Goal: Transaction & Acquisition: Purchase product/service

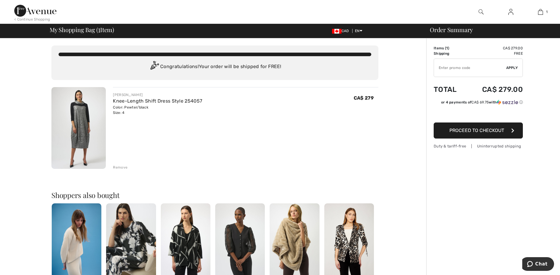
click at [482, 131] on span "Proceed to Checkout" at bounding box center [477, 131] width 55 height 6
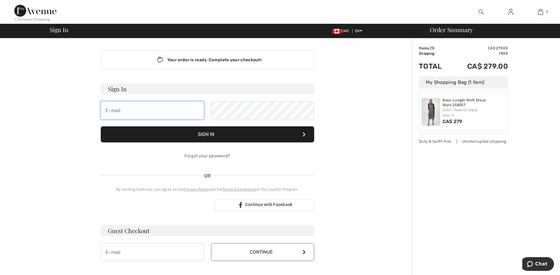
click at [125, 111] on input "email" at bounding box center [152, 110] width 103 height 18
type input "[EMAIL_ADDRESS][DOMAIN_NAME]"
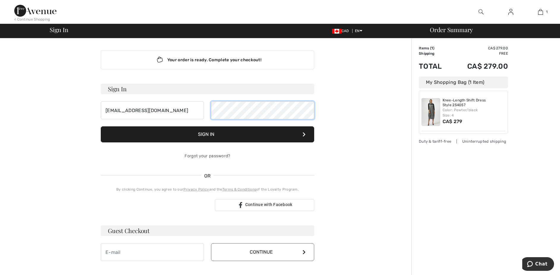
click at [101, 126] on button "Sign In" at bounding box center [208, 134] width 214 height 16
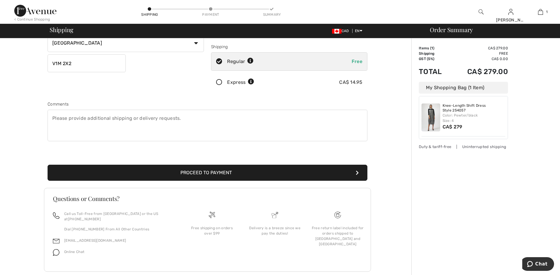
scroll to position [107, 0]
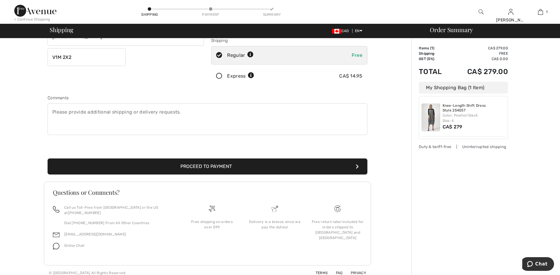
click at [213, 167] on button "Proceed to Payment" at bounding box center [208, 167] width 320 height 16
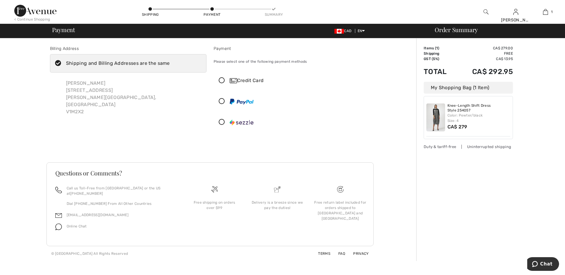
click at [223, 75] on div "Credit Card" at bounding box center [292, 81] width 156 height 18
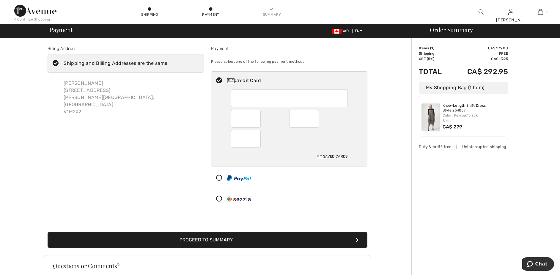
click at [331, 156] on div "My Saved Cards" at bounding box center [332, 156] width 31 height 10
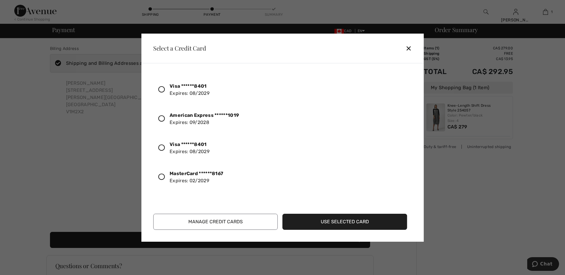
click at [162, 88] on icon at bounding box center [161, 89] width 7 height 7
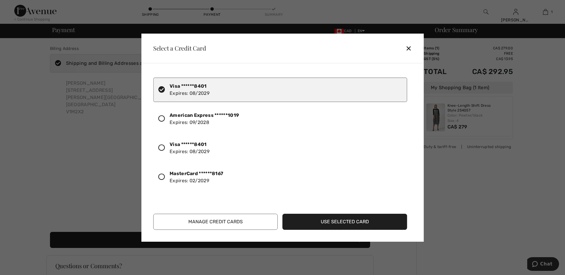
click at [347, 222] on button "Use Selected Card" at bounding box center [345, 222] width 125 height 16
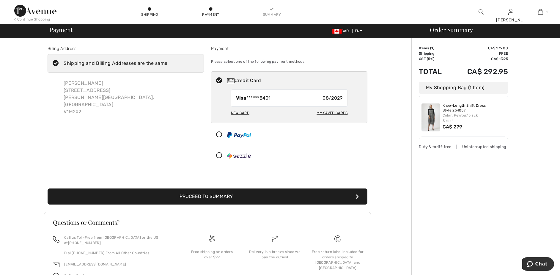
click at [208, 192] on button "Proceed to Summary" at bounding box center [208, 197] width 320 height 16
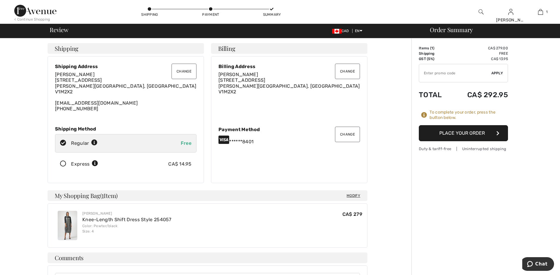
click at [477, 130] on button "Place Your Order" at bounding box center [463, 133] width 89 height 16
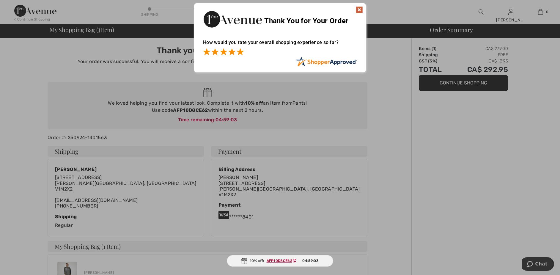
click at [240, 53] on span at bounding box center [240, 51] width 7 height 7
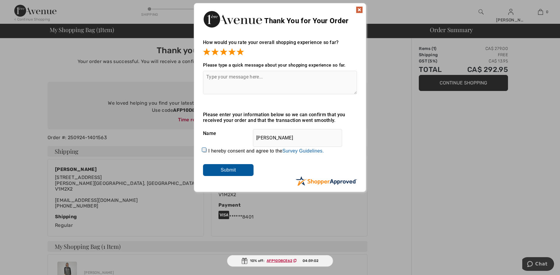
drag, startPoint x: 230, startPoint y: 166, endPoint x: 271, endPoint y: 163, distance: 41.5
click at [230, 166] on input "Submit" at bounding box center [228, 170] width 51 height 12
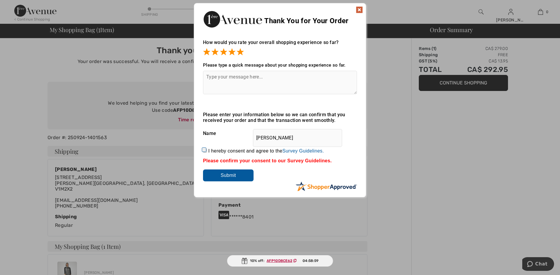
click at [361, 9] on img at bounding box center [359, 9] width 7 height 7
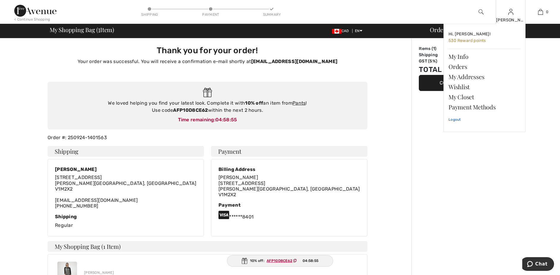
click at [452, 119] on link "Logout" at bounding box center [485, 119] width 72 height 15
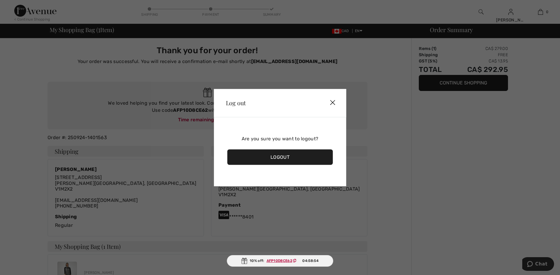
click at [288, 153] on div "Logout" at bounding box center [281, 156] width 106 height 15
